Goal: Navigation & Orientation: Find specific page/section

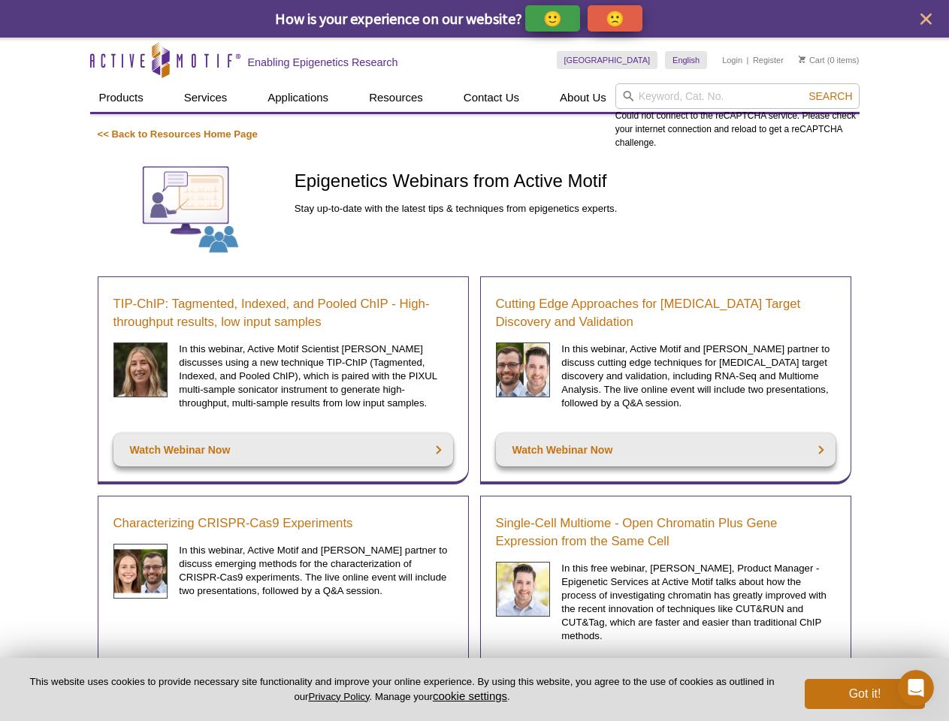
click at [554, 18] on p "🙂" at bounding box center [552, 18] width 19 height 19
click at [617, 18] on span "Give Feedback" at bounding box center [612, 18] width 89 height 17
click at [925, 19] on icon "close" at bounding box center [925, 19] width 11 height 11
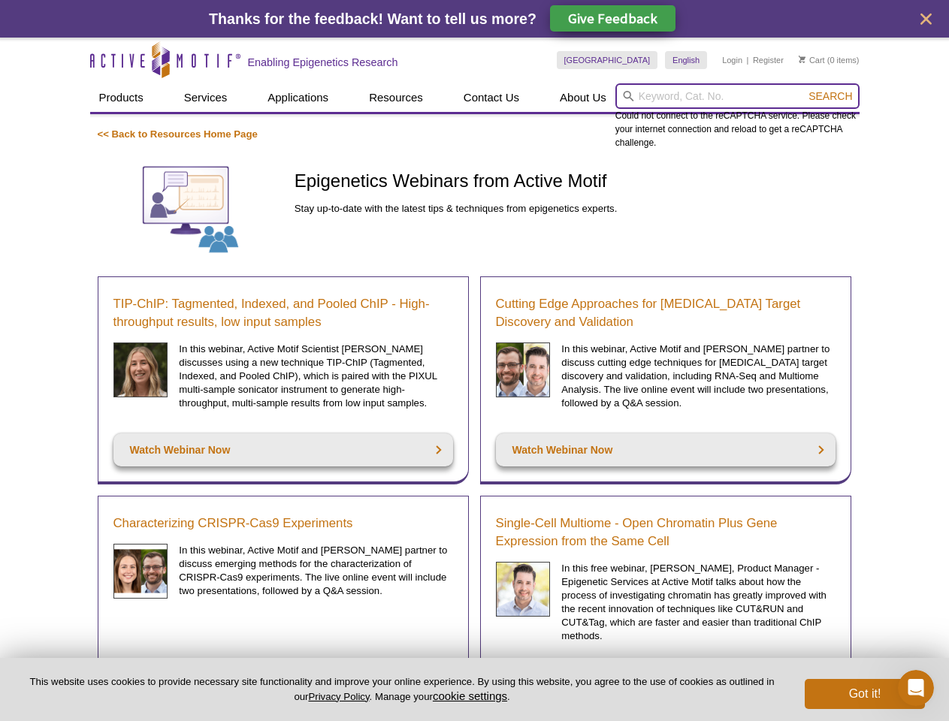
click at [737, 96] on input "search" at bounding box center [737, 96] width 244 height 26
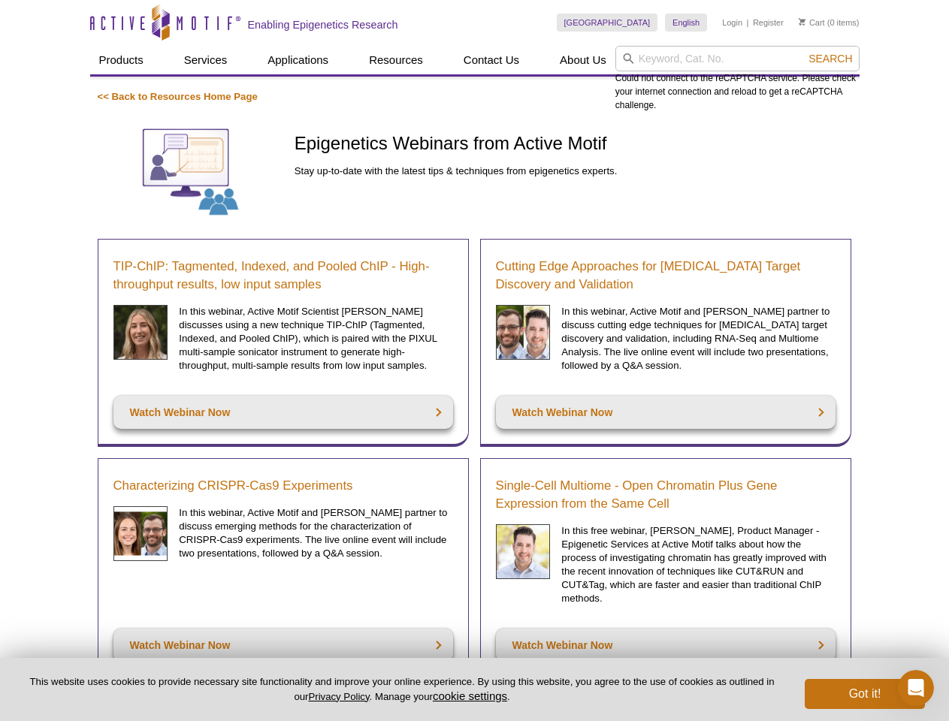
click at [830, 96] on div "Could not connect to the reCAPTCHA service. Please check your internet connecti…" at bounding box center [737, 79] width 244 height 66
click at [472, 696] on button "cookie settings" at bounding box center [470, 696] width 74 height 13
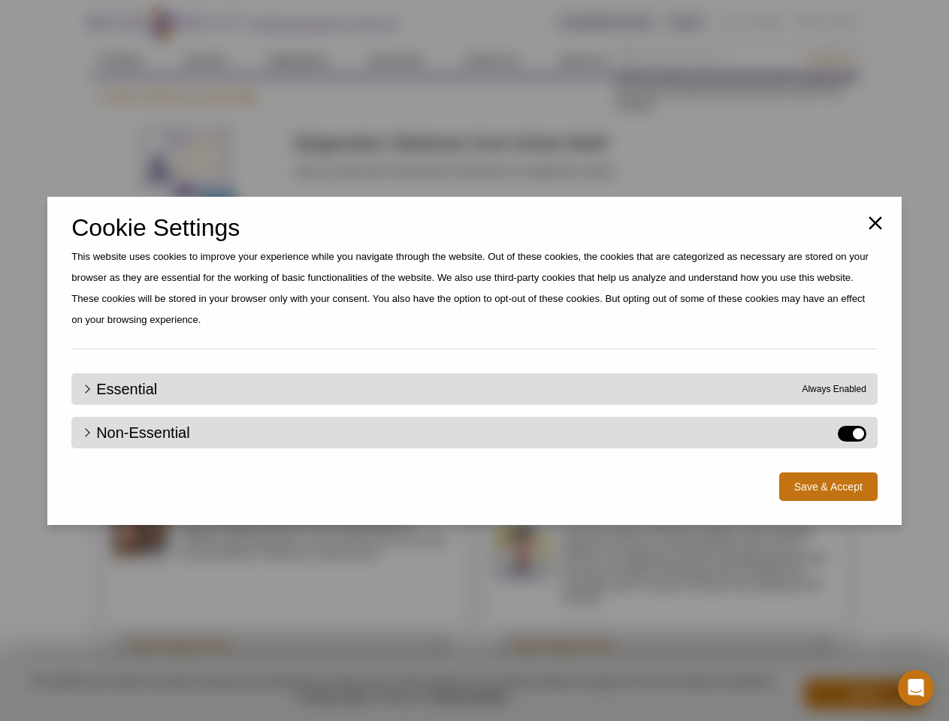
click at [865, 694] on div "Close Cookie Settings This website uses cookies to improve your experience whil…" at bounding box center [474, 360] width 949 height 721
click at [916, 688] on icon "Open Intercom Messenger" at bounding box center [916, 688] width 25 height 25
